Goal: Task Accomplishment & Management: Manage account settings

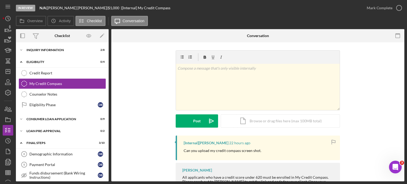
click at [226, 16] on div "Overview Icon/History Activity Checklist Icon/Message Conversation" at bounding box center [210, 21] width 389 height 11
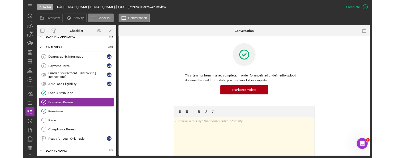
scroll to position [89, 0]
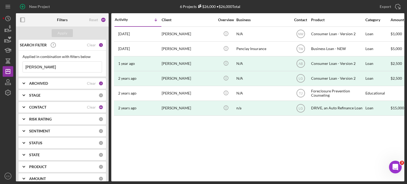
click at [95, 82] on div "ARCHIVED Clear 2" at bounding box center [66, 83] width 74 height 5
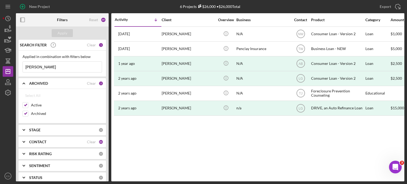
click at [99, 83] on div "2" at bounding box center [101, 83] width 5 height 5
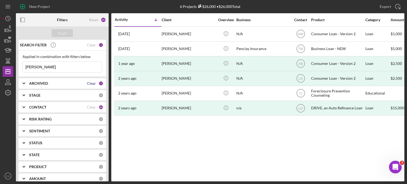
click at [89, 83] on div "Clear" at bounding box center [91, 83] width 9 height 4
click at [22, 81] on icon "Icon/Expander" at bounding box center [23, 83] width 13 height 13
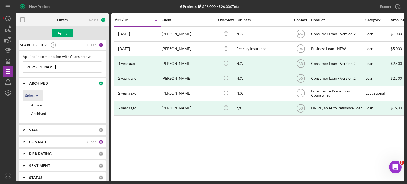
click at [28, 93] on div "Select All" at bounding box center [32, 95] width 15 height 11
checkbox input "true"
click at [92, 141] on div "Clear" at bounding box center [91, 142] width 9 height 4
click at [99, 141] on div "0" at bounding box center [101, 142] width 5 height 5
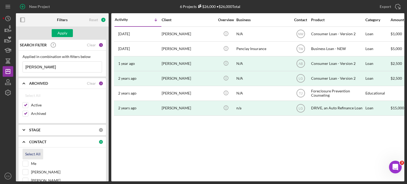
click at [37, 153] on div "Select All" at bounding box center [32, 154] width 15 height 11
checkbox input "true"
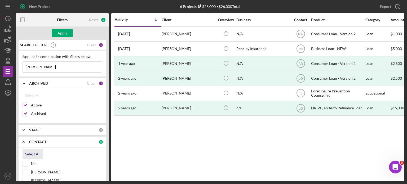
checkbox input "true"
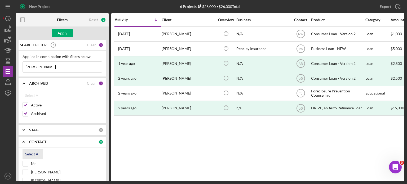
checkbox input "true"
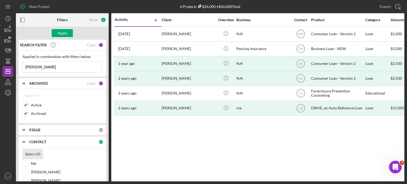
checkbox input "true"
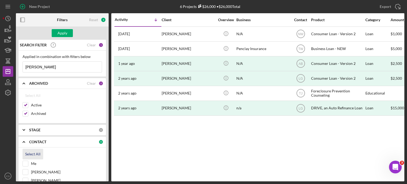
checkbox input "true"
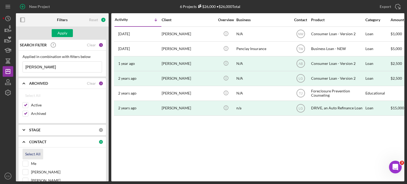
checkbox input "true"
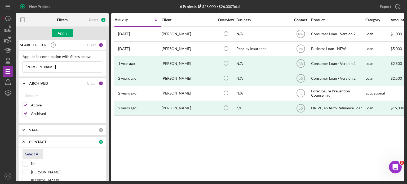
checkbox input "true"
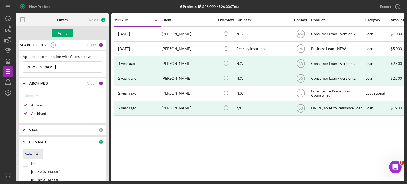
checkbox input "true"
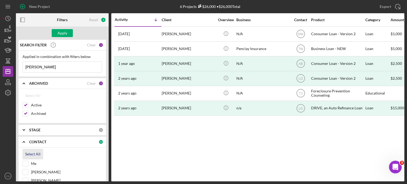
checkbox input "true"
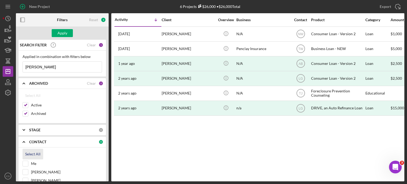
checkbox input "true"
drag, startPoint x: 44, startPoint y: 68, endPoint x: 0, endPoint y: 63, distance: 43.7
click at [0, 63] on div "New Project 6 Projects $26,000 • $26,000 Total [PERSON_NAME] Export Icon/Export…" at bounding box center [203, 92] width 407 height 184
type input "[PERSON_NAME]"
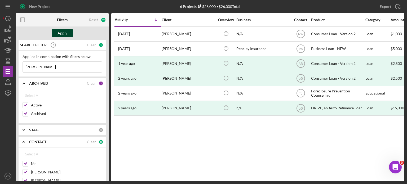
click at [60, 32] on div "Apply" at bounding box center [63, 33] width 10 height 8
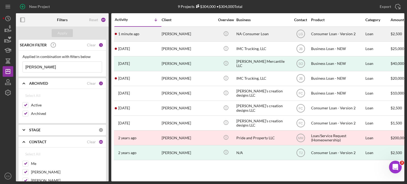
click at [131, 35] on time "1 minute ago" at bounding box center [128, 34] width 21 height 4
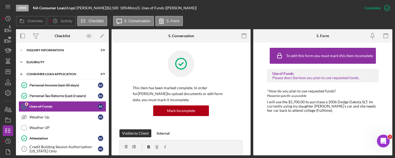
click at [20, 62] on icon "Icon/Expander" at bounding box center [21, 62] width 11 height 11
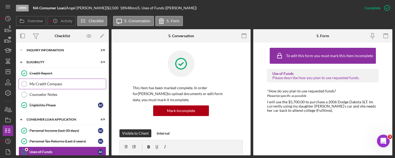
click at [33, 82] on div "My Credit Compass" at bounding box center [67, 84] width 76 height 4
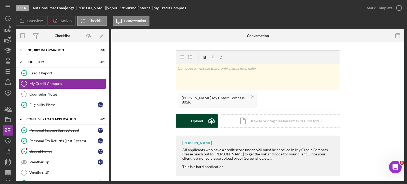
click at [211, 122] on g "submit" at bounding box center [211, 121] width 6 height 5
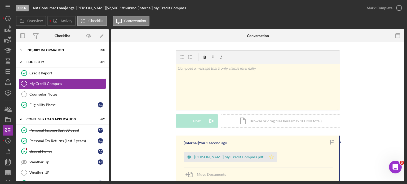
click at [266, 157] on icon "Icon/Star" at bounding box center [271, 157] width 11 height 11
click at [399, 11] on icon "button" at bounding box center [399, 7] width 13 height 13
